Goal: Task Accomplishment & Management: Use online tool/utility

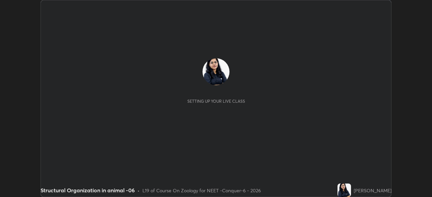
scroll to position [197, 432]
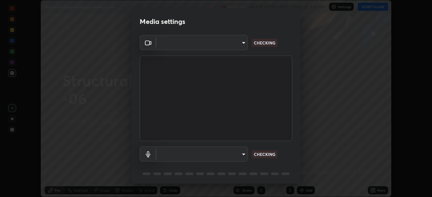
type input "ad23c5e1eec40c929e15baf649206283bee037f2ec2e6fc856d192bb2adaae55"
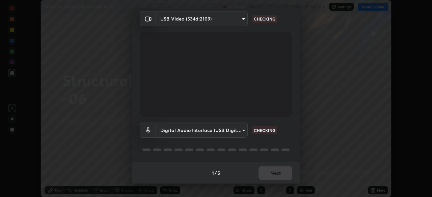
click at [235, 130] on body "Erase all Structural Organization in animal -06 Recording WAS SCHEDULED TO STAR…" at bounding box center [216, 98] width 432 height 197
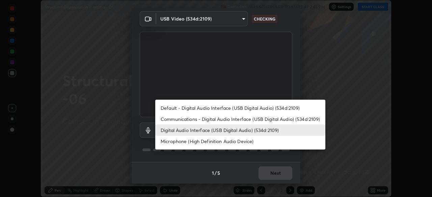
click at [223, 110] on li "Default - Digital Audio Interface (USB Digital Audio) (534d:2109)" at bounding box center [240, 108] width 170 height 11
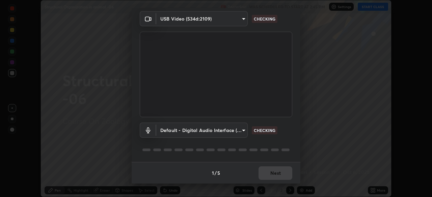
click at [222, 130] on body "Erase all Structural Organization in animal -06 Recording WAS SCHEDULED TO STAR…" at bounding box center [216, 98] width 432 height 197
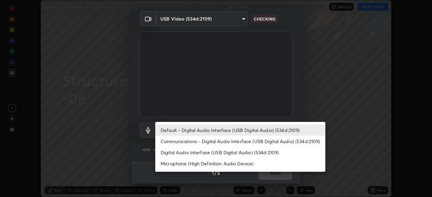
click at [223, 151] on li "Digital Audio Interface (USB Digital Audio) (534d:2109)" at bounding box center [240, 152] width 170 height 11
type input "aa0a7725628aa2d3746a5367ccdd85ae91ee4f6343f860b78150420f01eb6845"
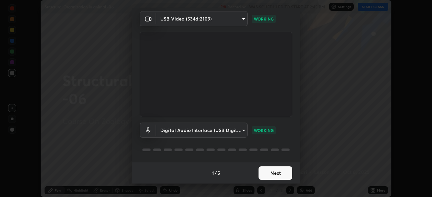
click at [272, 174] on button "Next" at bounding box center [275, 173] width 34 height 13
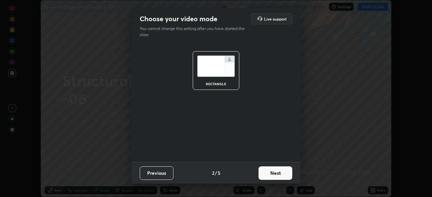
click at [277, 174] on button "Next" at bounding box center [275, 173] width 34 height 13
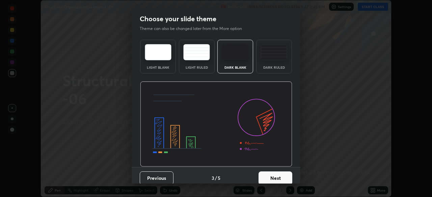
click at [274, 178] on button "Next" at bounding box center [275, 178] width 34 height 13
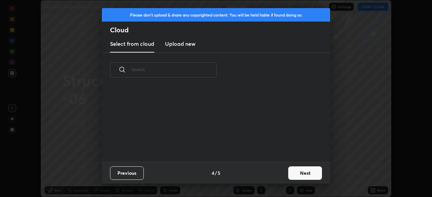
scroll to position [75, 217]
click at [190, 49] on new "Upload new" at bounding box center [180, 44] width 30 height 17
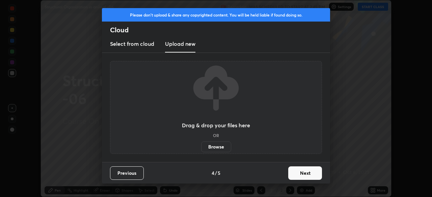
click at [218, 149] on label "Browse" at bounding box center [216, 147] width 30 height 11
click at [201, 149] on input "Browse" at bounding box center [201, 147] width 0 height 11
click at [219, 146] on label "Browse" at bounding box center [216, 147] width 30 height 11
click at [201, 146] on input "Browse" at bounding box center [201, 147] width 0 height 11
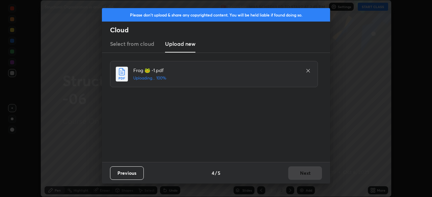
click at [296, 171] on div "Previous 4 / 5 Next" at bounding box center [216, 173] width 228 height 22
click at [300, 174] on button "Next" at bounding box center [305, 173] width 34 height 13
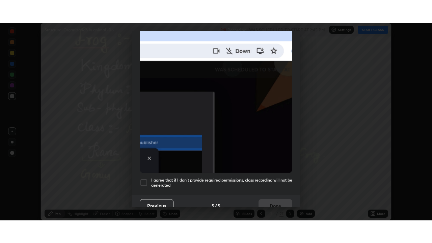
scroll to position [159, 0]
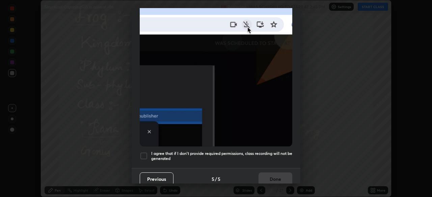
click at [148, 154] on div "I agree that if I don't provide required permissions, class recording will not …" at bounding box center [216, 156] width 153 height 8
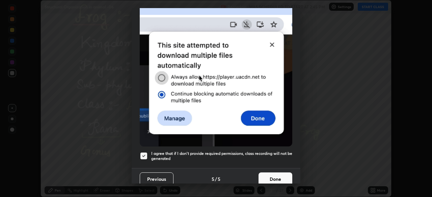
click at [271, 176] on button "Done" at bounding box center [275, 179] width 34 height 13
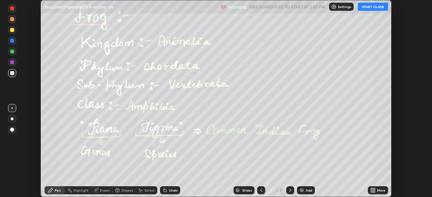
click at [371, 192] on icon at bounding box center [372, 192] width 2 height 2
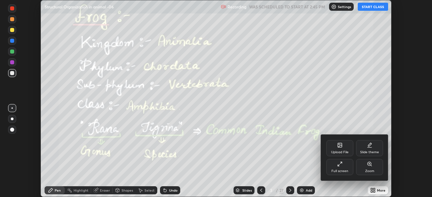
click at [342, 172] on div "Full screen" at bounding box center [339, 171] width 17 height 3
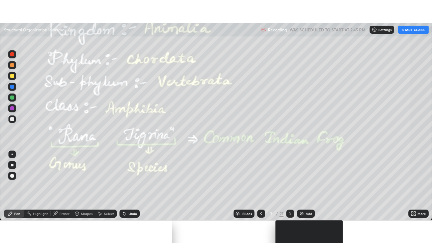
scroll to position [243, 432]
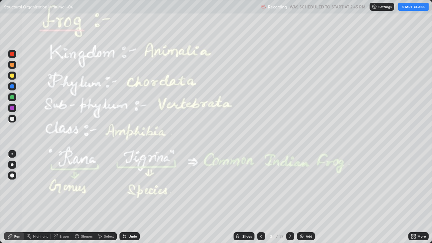
click at [260, 197] on icon at bounding box center [260, 235] width 5 height 5
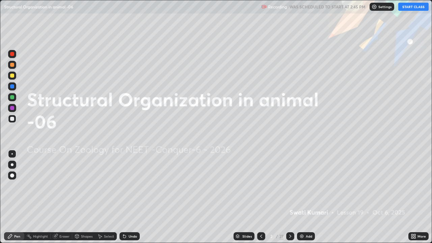
click at [378, 7] on div "Settings" at bounding box center [381, 7] width 25 height 8
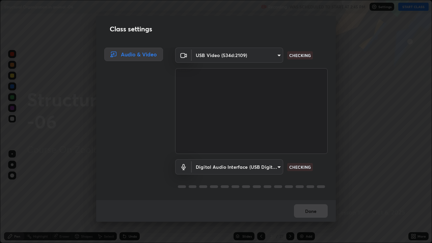
scroll to position [1, 0]
click at [310, 197] on button "Done" at bounding box center [311, 210] width 34 height 13
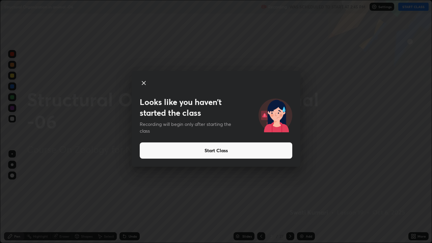
click at [235, 158] on button "Start Class" at bounding box center [216, 150] width 153 height 16
click at [238, 155] on button "Start Class" at bounding box center [216, 150] width 153 height 16
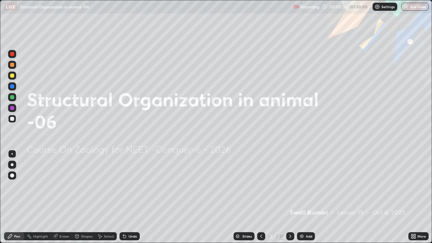
click at [129, 197] on div "Undo" at bounding box center [133, 236] width 8 height 3
click at [290, 197] on div at bounding box center [290, 236] width 8 height 8
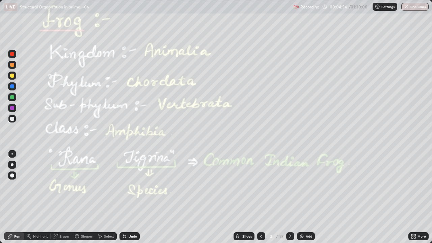
click at [9, 86] on div at bounding box center [12, 86] width 8 height 8
click at [32, 197] on div "Highlight" at bounding box center [37, 236] width 26 height 8
click at [12, 98] on div at bounding box center [12, 97] width 4 height 4
click at [287, 197] on icon at bounding box center [289, 235] width 5 height 5
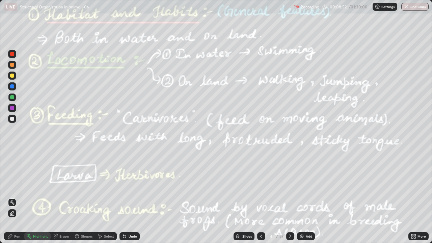
click at [289, 197] on icon at bounding box center [289, 235] width 5 height 5
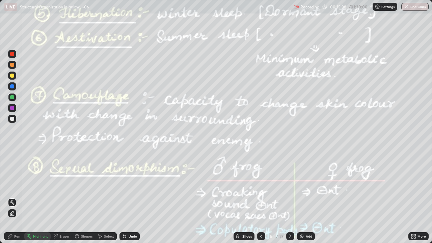
click at [289, 197] on icon at bounding box center [289, 235] width 5 height 5
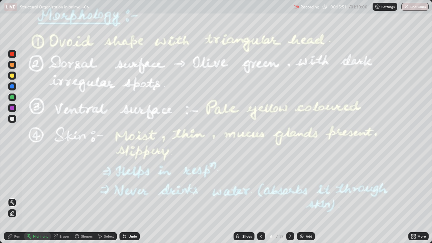
click at [289, 197] on icon at bounding box center [290, 236] width 2 height 3
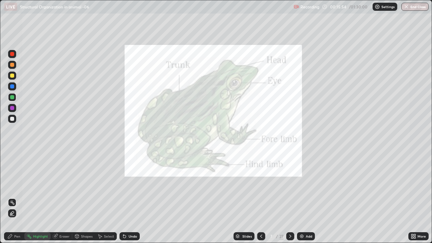
click at [13, 108] on div at bounding box center [12, 108] width 4 height 4
click at [257, 197] on div at bounding box center [261, 236] width 8 height 8
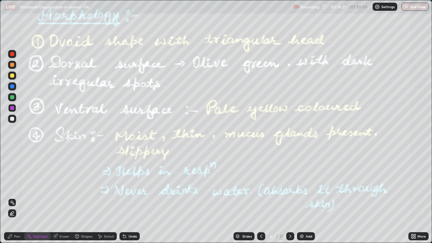
click at [293, 197] on div at bounding box center [290, 236] width 8 height 8
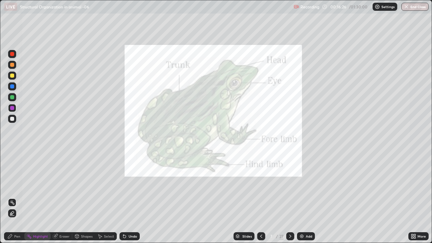
click at [260, 197] on icon at bounding box center [260, 235] width 5 height 5
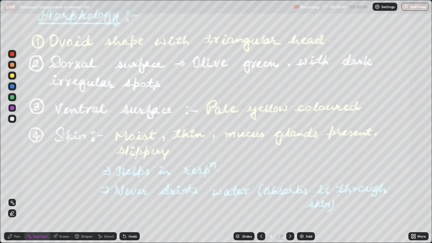
click at [289, 197] on icon at bounding box center [289, 235] width 5 height 5
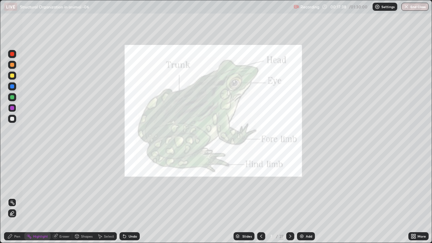
click at [260, 197] on icon at bounding box center [260, 235] width 5 height 5
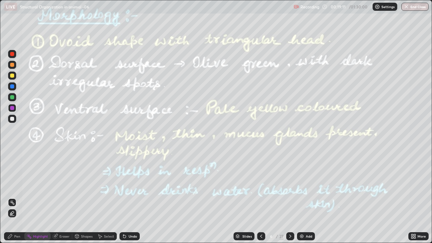
click at [290, 197] on icon at bounding box center [289, 235] width 5 height 5
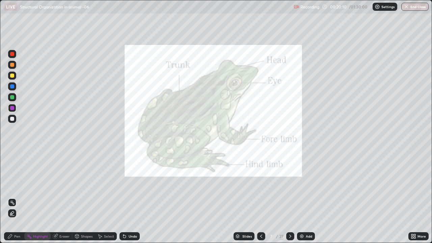
click at [289, 197] on icon at bounding box center [289, 235] width 5 height 5
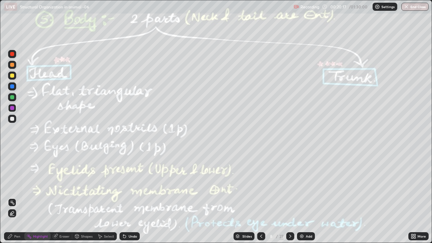
click at [15, 97] on div at bounding box center [12, 97] width 8 height 8
click at [12, 87] on div at bounding box center [12, 86] width 4 height 4
click at [289, 197] on icon at bounding box center [289, 235] width 5 height 5
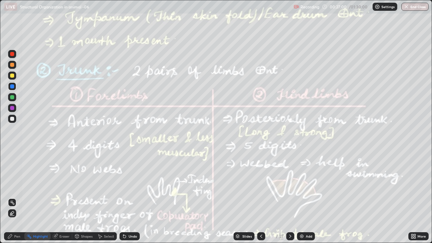
click at [290, 197] on icon at bounding box center [290, 236] width 2 height 3
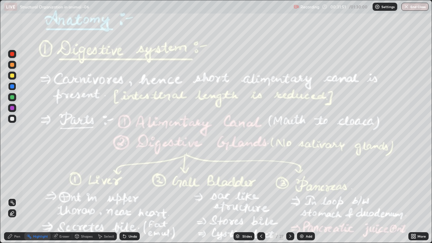
click at [289, 197] on icon at bounding box center [289, 235] width 5 height 5
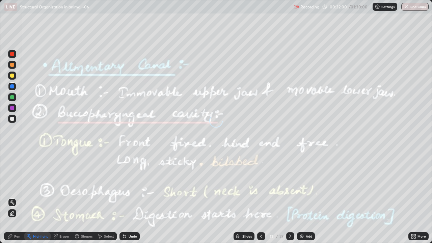
click at [289, 197] on icon at bounding box center [289, 235] width 5 height 5
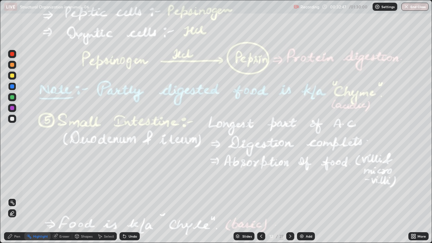
click at [13, 197] on div "Pen" at bounding box center [14, 236] width 20 height 8
click at [14, 168] on div at bounding box center [12, 165] width 8 height 8
click at [129, 197] on div "Undo" at bounding box center [133, 236] width 8 height 3
click at [39, 197] on div "Highlight" at bounding box center [40, 236] width 15 height 3
click at [13, 98] on div at bounding box center [12, 97] width 4 height 4
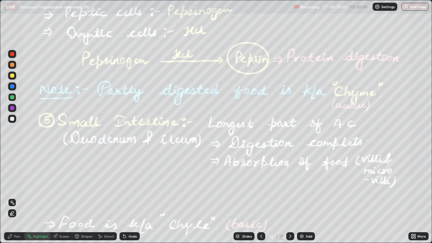
click at [290, 197] on icon at bounding box center [289, 235] width 5 height 5
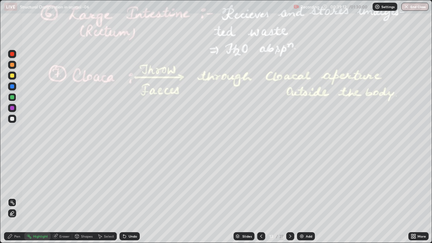
click at [17, 197] on div "Pen" at bounding box center [17, 236] width 6 height 3
click at [12, 119] on div at bounding box center [12, 119] width 4 height 4
click at [130, 197] on div "Undo" at bounding box center [133, 236] width 8 height 3
click at [289, 197] on icon at bounding box center [289, 235] width 5 height 5
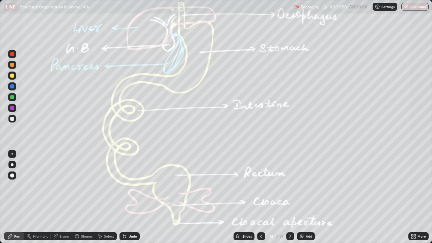
click at [39, 197] on div "Highlight" at bounding box center [37, 236] width 26 height 8
click at [12, 108] on div at bounding box center [12, 108] width 4 height 4
click at [289, 197] on icon at bounding box center [289, 235] width 5 height 5
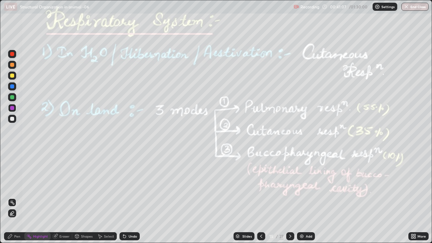
click at [15, 88] on div at bounding box center [12, 86] width 8 height 8
click at [9, 104] on div at bounding box center [12, 108] width 8 height 8
click at [16, 197] on div "Pen" at bounding box center [17, 236] width 6 height 3
click at [44, 197] on div "Highlight" at bounding box center [40, 236] width 15 height 3
click at [289, 197] on icon at bounding box center [289, 235] width 5 height 5
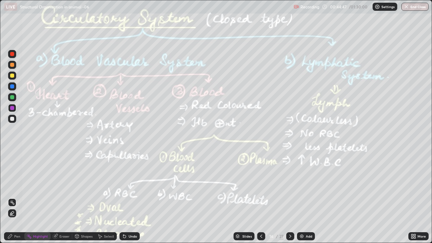
click at [11, 98] on div at bounding box center [12, 97] width 4 height 4
click at [12, 87] on div at bounding box center [12, 86] width 4 height 4
click at [10, 54] on div at bounding box center [12, 54] width 4 height 4
click at [12, 197] on icon at bounding box center [11, 213] width 1 height 1
click at [14, 197] on div "Pen" at bounding box center [14, 236] width 20 height 8
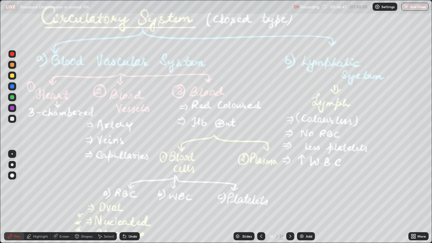
click at [11, 154] on div at bounding box center [11, 153] width 1 height 1
click at [12, 119] on div at bounding box center [12, 119] width 4 height 4
click at [33, 197] on div "Highlight" at bounding box center [40, 236] width 15 height 3
click at [12, 197] on icon at bounding box center [12, 202] width 1 height 1
click at [12, 108] on div at bounding box center [12, 108] width 4 height 4
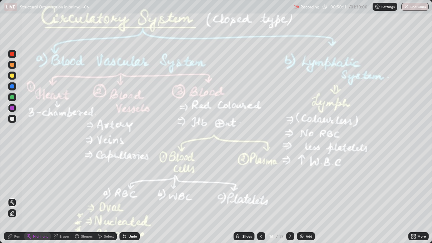
click at [289, 197] on icon at bounding box center [289, 235] width 5 height 5
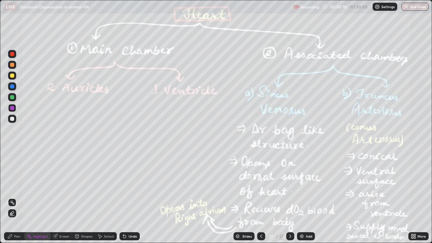
click at [15, 87] on div at bounding box center [12, 86] width 8 height 8
click at [12, 108] on div at bounding box center [12, 108] width 4 height 4
click at [11, 96] on div at bounding box center [12, 97] width 4 height 4
click at [12, 76] on div at bounding box center [12, 76] width 4 height 4
click at [12, 197] on icon at bounding box center [11, 213] width 1 height 1
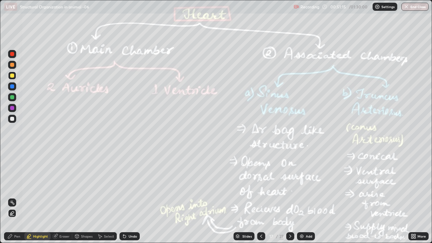
click at [12, 197] on div "Pen" at bounding box center [14, 236] width 20 height 8
click at [11, 107] on div at bounding box center [12, 108] width 4 height 4
click at [12, 164] on div at bounding box center [12, 164] width 3 height 3
click at [10, 119] on div at bounding box center [12, 119] width 4 height 4
click at [126, 197] on div "Undo" at bounding box center [129, 236] width 20 height 8
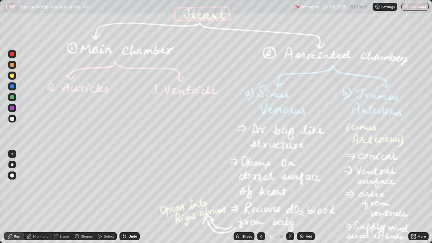
click at [35, 197] on div "Highlight" at bounding box center [37, 236] width 26 height 8
click at [12, 197] on rect at bounding box center [12, 202] width 3 height 3
click at [10, 197] on icon at bounding box center [9, 235] width 5 height 5
click at [13, 98] on div at bounding box center [12, 97] width 4 height 4
click at [129, 197] on div "Undo" at bounding box center [133, 236] width 8 height 3
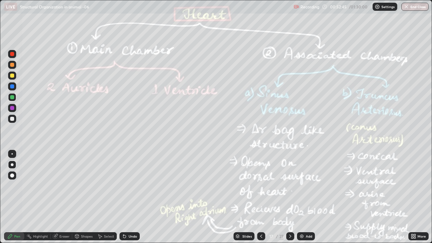
click at [129, 197] on div "Undo" at bounding box center [133, 236] width 8 height 3
click at [11, 109] on div at bounding box center [12, 108] width 4 height 4
click at [10, 119] on div at bounding box center [12, 119] width 4 height 4
click at [126, 197] on div "Undo" at bounding box center [129, 236] width 20 height 8
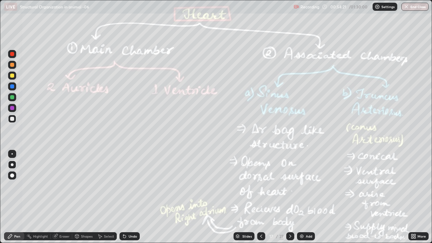
click at [12, 97] on div at bounding box center [12, 97] width 4 height 4
click at [11, 87] on div at bounding box center [12, 86] width 4 height 4
click at [137, 197] on div "Undo" at bounding box center [129, 236] width 20 height 8
click at [16, 96] on div at bounding box center [12, 97] width 8 height 8
click at [39, 197] on div "Highlight" at bounding box center [40, 236] width 15 height 3
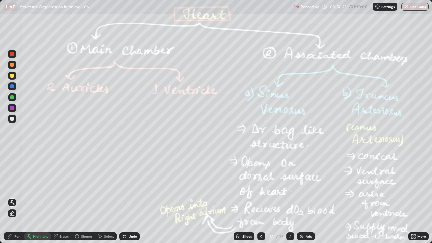
click at [290, 197] on icon at bounding box center [289, 235] width 5 height 5
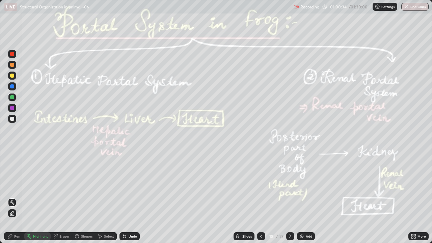
click at [11, 110] on div at bounding box center [12, 108] width 8 height 8
click at [18, 197] on div "Pen" at bounding box center [14, 236] width 20 height 8
click at [289, 197] on icon at bounding box center [289, 235] width 5 height 5
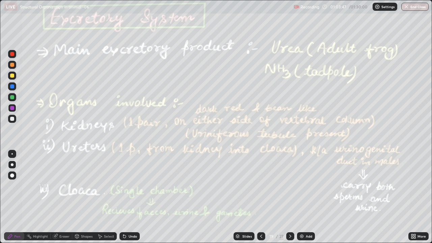
click at [261, 197] on icon at bounding box center [261, 236] width 2 height 3
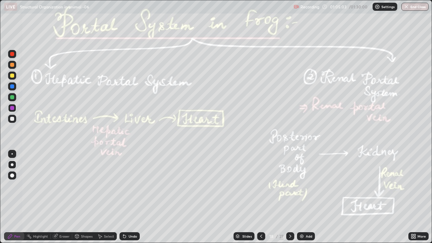
click at [288, 197] on div at bounding box center [290, 236] width 8 height 8
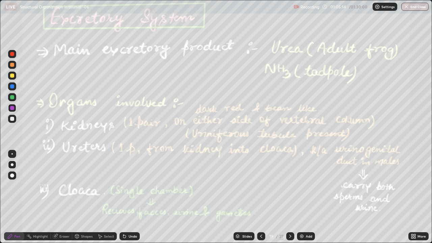
click at [125, 197] on icon at bounding box center [124, 235] width 5 height 5
click at [37, 197] on div "Highlight" at bounding box center [40, 236] width 15 height 3
click at [289, 197] on icon at bounding box center [289, 235] width 5 height 5
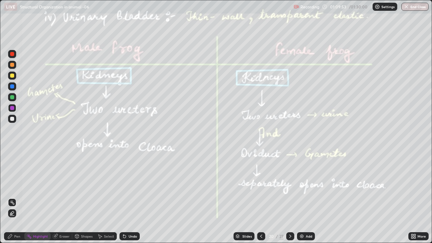
click at [287, 197] on icon at bounding box center [289, 235] width 5 height 5
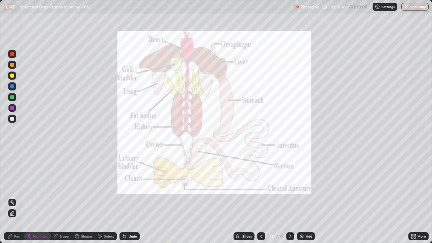
click at [260, 197] on icon at bounding box center [260, 235] width 5 height 5
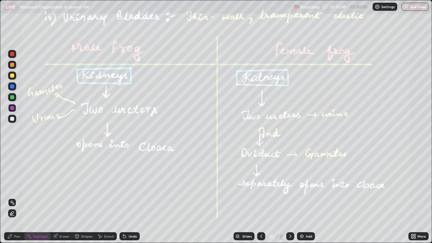
click at [11, 88] on div at bounding box center [12, 86] width 4 height 4
click at [289, 197] on icon at bounding box center [289, 235] width 5 height 5
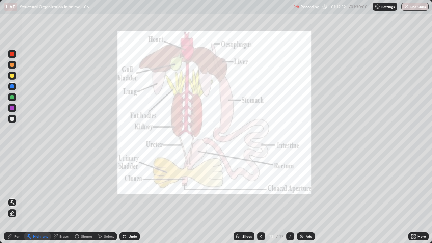
click at [289, 197] on icon at bounding box center [289, 235] width 5 height 5
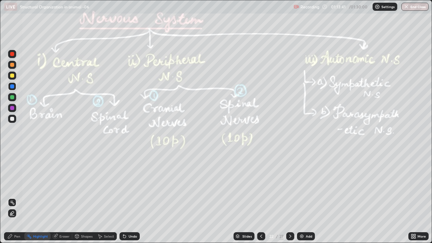
click at [17, 197] on div "Pen" at bounding box center [14, 236] width 20 height 8
click at [131, 197] on div "Undo" at bounding box center [129, 236] width 20 height 8
click at [42, 197] on div "Highlight" at bounding box center [40, 236] width 15 height 3
click at [12, 197] on icon at bounding box center [10, 236] width 4 height 4
click at [413, 8] on button "End Class" at bounding box center [414, 7] width 27 height 8
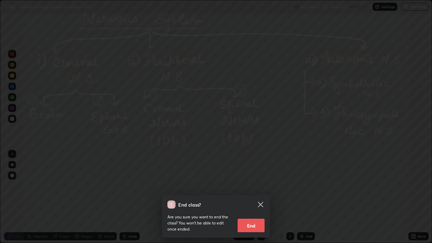
click at [254, 197] on button "End" at bounding box center [251, 225] width 27 height 13
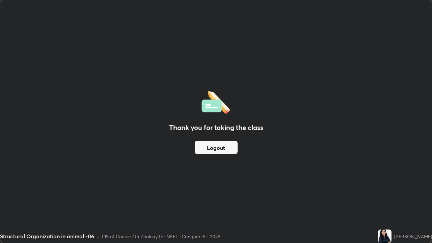
click at [212, 148] on button "Logout" at bounding box center [216, 147] width 43 height 13
